Goal: Information Seeking & Learning: Learn about a topic

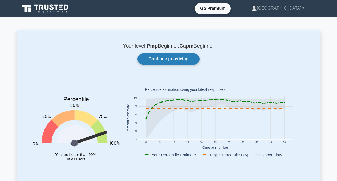
click at [161, 60] on link "Continue practicing" at bounding box center [169, 58] width 62 height 11
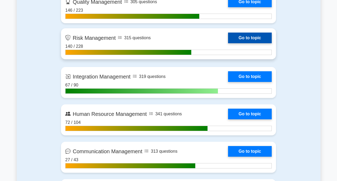
scroll to position [527, 0]
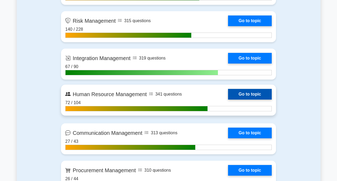
click at [236, 93] on link "Go to topic" at bounding box center [250, 94] width 44 height 11
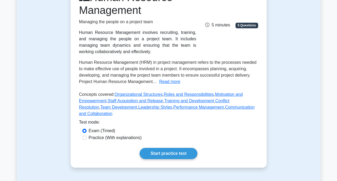
scroll to position [86, 0]
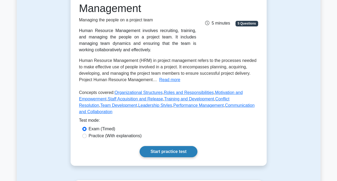
click at [177, 151] on link "Start practice test" at bounding box center [169, 151] width 58 height 11
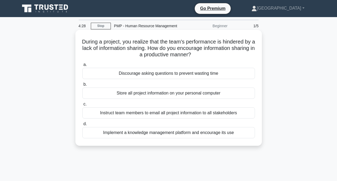
click at [170, 134] on div "Implement a knowledge management platform and encourage its use" at bounding box center [168, 132] width 173 height 11
click at [82, 126] on input "d. Implement a knowledge management platform and encourage its use" at bounding box center [82, 123] width 0 height 3
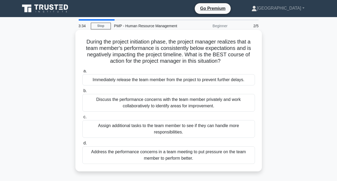
click at [161, 103] on div "Discuss the performance concerns with the team member privately and work collab…" at bounding box center [168, 103] width 173 height 18
click at [82, 93] on input "b. Discuss the performance concerns with the team member privately and work col…" at bounding box center [82, 90] width 0 height 3
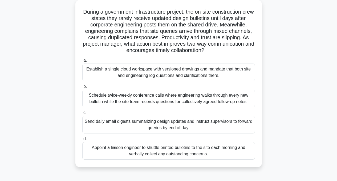
scroll to position [51, 0]
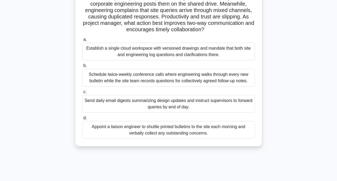
click at [162, 53] on div "Establish a single cloud workspace with versioned drawings and mandate that bot…" at bounding box center [168, 52] width 173 height 18
click at [82, 41] on input "a. Establish a single cloud workspace with versioned drawings and mandate that …" at bounding box center [82, 39] width 0 height 3
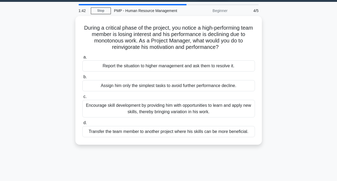
scroll to position [0, 0]
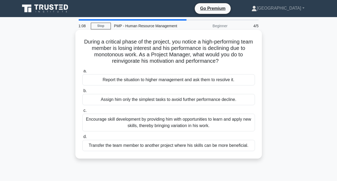
click at [167, 123] on div "Encourage skill development by providing him with opportunities to learn and ap…" at bounding box center [168, 123] width 173 height 18
click at [82, 112] on input "c. Encourage skill development by providing him with opportunities to learn and…" at bounding box center [82, 110] width 0 height 3
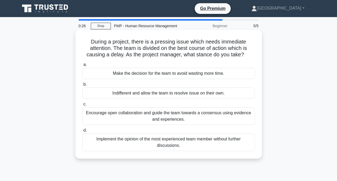
click at [164, 118] on div "Encourage open collaboration and guide the team towards a consensus using evide…" at bounding box center [168, 116] width 173 height 18
click at [82, 106] on input "c. Encourage open collaboration and guide the team towards a consensus using ev…" at bounding box center [82, 103] width 0 height 3
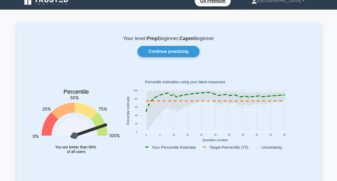
scroll to position [7, 0]
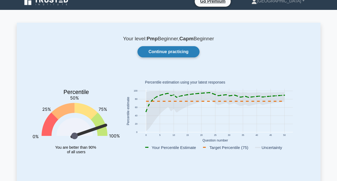
click at [163, 53] on link "Continue practicing" at bounding box center [169, 51] width 62 height 11
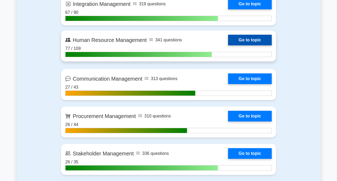
scroll to position [583, 0]
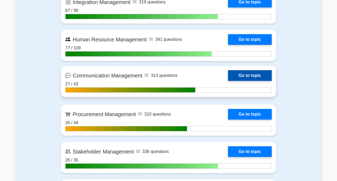
click at [247, 78] on link "Go to topic" at bounding box center [250, 75] width 44 height 11
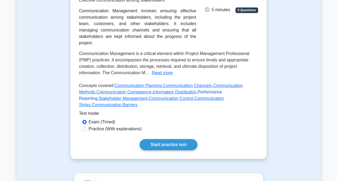
scroll to position [113, 0]
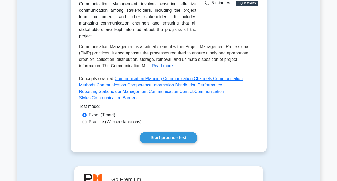
click at [158, 66] on button "Read more" at bounding box center [162, 66] width 21 height 6
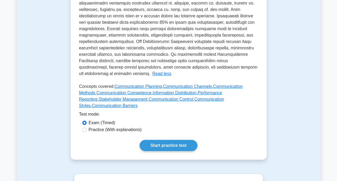
scroll to position [234, 0]
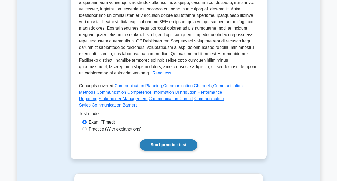
click at [162, 145] on link "Start practice test" at bounding box center [169, 144] width 58 height 11
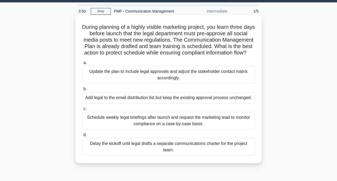
scroll to position [19, 0]
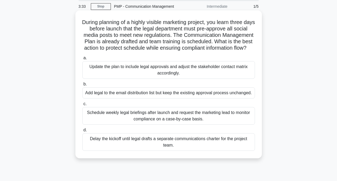
click at [151, 70] on div "Update the plan to include legal approvals and adjust the stakeholder contact m…" at bounding box center [168, 70] width 173 height 18
click at [82, 60] on input "a. Update the plan to include legal approvals and adjust the stakeholder contac…" at bounding box center [82, 57] width 0 height 3
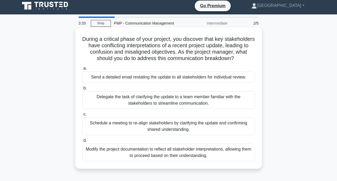
scroll to position [0, 0]
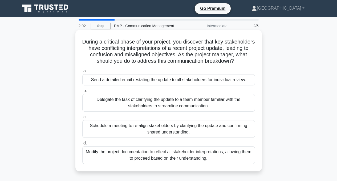
click at [171, 159] on div "Modify the project documentation to reflect all stakeholder interpretations, al…" at bounding box center [168, 155] width 173 height 18
click at [82, 145] on input "d. Modify the project documentation to reflect all stakeholder interpretations,…" at bounding box center [82, 142] width 0 height 3
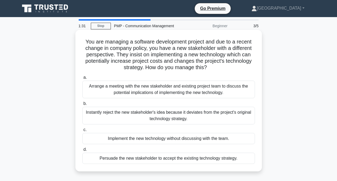
click at [165, 92] on div "Arrange a meeting with the new stakeholder and existing project team to discuss…" at bounding box center [168, 90] width 173 height 18
click at [82, 79] on input "a. Arrange a meeting with the new stakeholder and existing project team to disc…" at bounding box center [82, 77] width 0 height 3
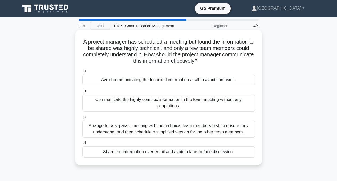
click at [168, 131] on div "Arrange for a separate meeting with the technical team members first, to ensure…" at bounding box center [168, 129] width 173 height 18
click at [82, 119] on input "c. Arrange for a separate meeting with the technical team members first, to ens…" at bounding box center [82, 116] width 0 height 3
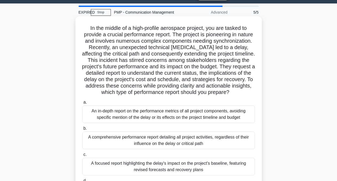
scroll to position [14, 0]
click at [159, 136] on div "A comprehensive performance report detailing all project activities, regardless…" at bounding box center [168, 140] width 173 height 18
click at [82, 130] on input "b. A comprehensive performance report detailing all project activities, regardl…" at bounding box center [82, 127] width 0 height 3
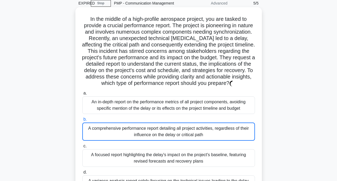
scroll to position [66, 0]
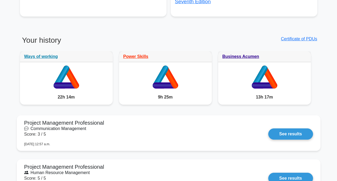
scroll to position [380, 0]
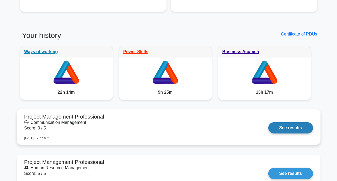
click at [288, 129] on link "See results" at bounding box center [291, 127] width 45 height 11
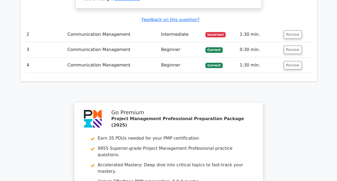
scroll to position [481, 0]
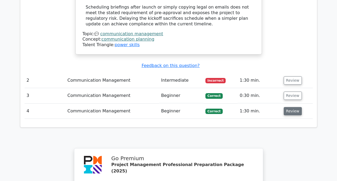
click at [290, 107] on button "Review" at bounding box center [293, 111] width 18 height 8
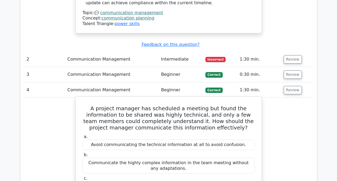
scroll to position [501, 0]
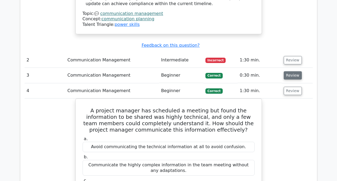
click at [286, 71] on button "Review" at bounding box center [293, 75] width 18 height 8
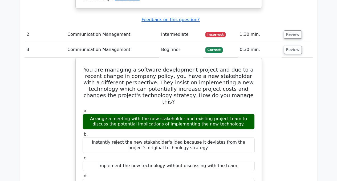
scroll to position [535, 0]
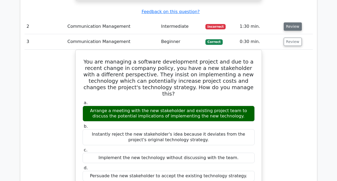
click at [292, 22] on button "Review" at bounding box center [293, 26] width 18 height 8
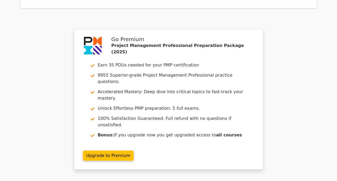
scroll to position [1462, 0]
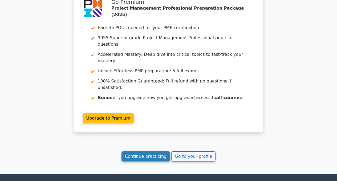
click at [148, 151] on link "Continue practicing" at bounding box center [146, 156] width 49 height 10
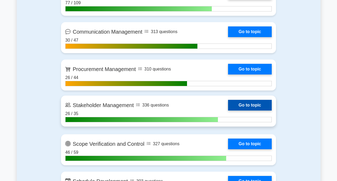
scroll to position [607, 0]
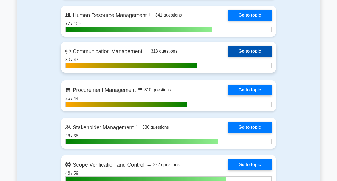
click at [253, 51] on link "Go to topic" at bounding box center [250, 51] width 44 height 11
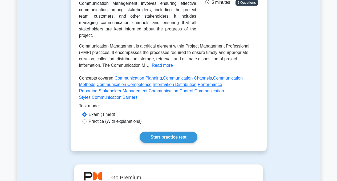
scroll to position [169, 0]
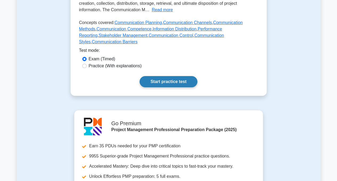
click at [169, 83] on link "Start practice test" at bounding box center [169, 81] width 58 height 11
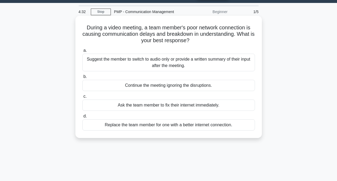
scroll to position [21, 0]
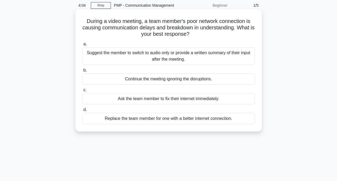
click at [165, 58] on div "Suggest the member to switch to audio only or provide a written summary of thei…" at bounding box center [168, 56] width 173 height 18
click at [82, 46] on input "a. Suggest the member to switch to audio only or provide a written summary of t…" at bounding box center [82, 43] width 0 height 3
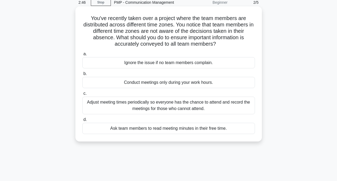
scroll to position [27, 0]
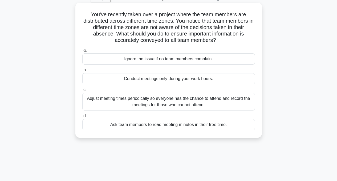
click at [148, 103] on div "Adjust meeting times periodically so everyone has the chance to attend and reco…" at bounding box center [168, 102] width 173 height 18
click at [82, 91] on input "c. Adjust meeting times periodically so everyone has the chance to attend and r…" at bounding box center [82, 89] width 0 height 3
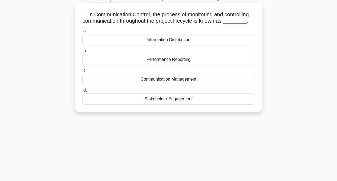
scroll to position [0, 0]
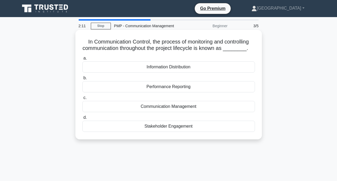
click at [165, 112] on div "Communication Management" at bounding box center [168, 106] width 173 height 11
click at [82, 99] on input "c. Communication Management" at bounding box center [82, 97] width 0 height 3
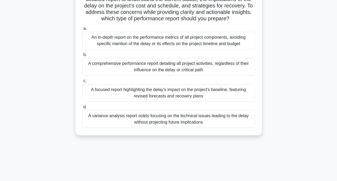
scroll to position [88, 0]
click at [169, 92] on div "A focused report highlighting the delay's impact on the project's baseline, fea…" at bounding box center [168, 92] width 173 height 18
click at [82, 82] on input "c. A focused report highlighting the delay's impact on the project's baseline, …" at bounding box center [82, 80] width 0 height 3
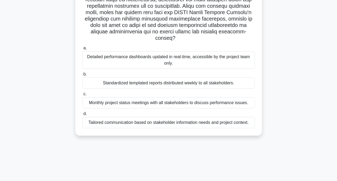
scroll to position [107, 0]
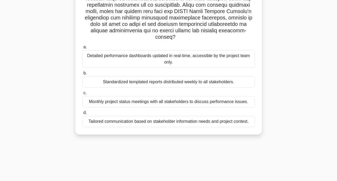
click at [174, 116] on div "Tailored communication based on stakeholder information needs and project conte…" at bounding box center [168, 121] width 173 height 11
click at [82, 114] on input "d. Tailored communication based on stakeholder information needs and project co…" at bounding box center [82, 112] width 0 height 3
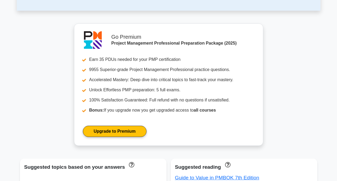
scroll to position [50, 0]
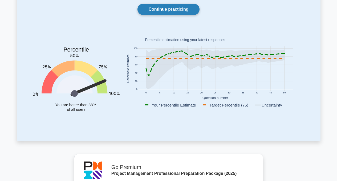
click at [181, 8] on link "Continue practicing" at bounding box center [169, 9] width 62 height 11
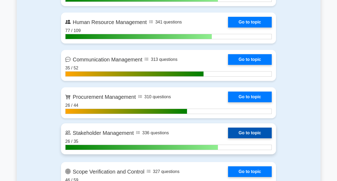
scroll to position [603, 0]
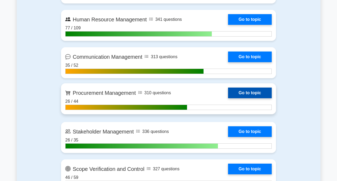
click at [243, 94] on link "Go to topic" at bounding box center [250, 92] width 44 height 11
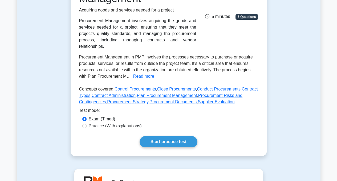
scroll to position [126, 0]
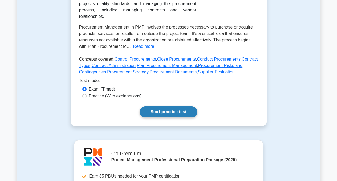
click at [165, 113] on link "Start practice test" at bounding box center [169, 111] width 58 height 11
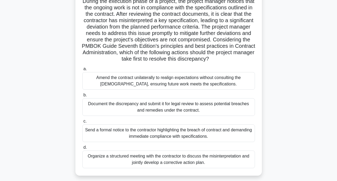
scroll to position [48, 0]
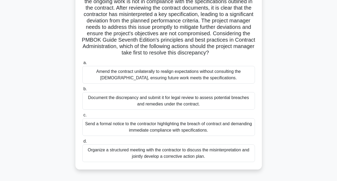
click at [164, 155] on div "Organize a structured meeting with the contractor to discuss the misinterpretat…" at bounding box center [168, 153] width 173 height 18
click at [82, 143] on input "d. Organize a structured meeting with the contractor to discuss the misinterpre…" at bounding box center [82, 140] width 0 height 3
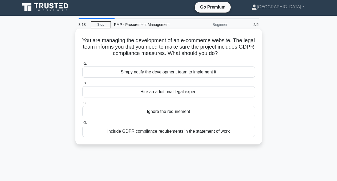
scroll to position [0, 0]
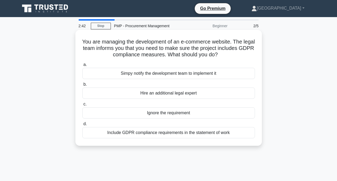
click at [172, 133] on div "Include GDPR compliance requirements in the statement of work" at bounding box center [168, 132] width 173 height 11
click at [82, 126] on input "d. Include GDPR compliance requirements in the statement of work" at bounding box center [82, 123] width 0 height 3
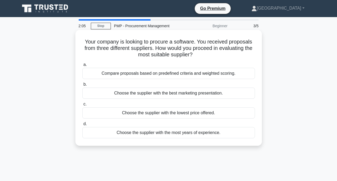
click at [182, 72] on div "Compare proposals based on predefined criteria and weighted scoring." at bounding box center [168, 73] width 173 height 11
click at [82, 66] on input "a. Compare proposals based on predefined criteria and weighted scoring." at bounding box center [82, 64] width 0 height 3
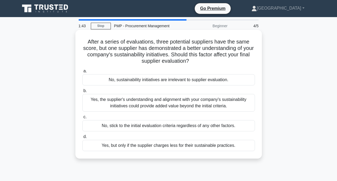
click at [160, 102] on div "Yes, the supplier's understanding and alignment with your company's sustainabil…" at bounding box center [168, 103] width 173 height 18
click at [82, 93] on input "b. Yes, the supplier's understanding and alignment with your company's sustaina…" at bounding box center [82, 90] width 0 height 3
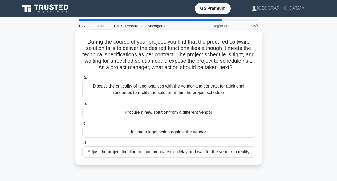
click at [165, 91] on div "Discuss the criticality of functionalities with the vendor and contract for add…" at bounding box center [168, 90] width 173 height 18
click at [82, 79] on input "a. Discuss the criticality of functionalities with the vendor and contract for …" at bounding box center [82, 77] width 0 height 3
